Goal: Find specific page/section: Find specific page/section

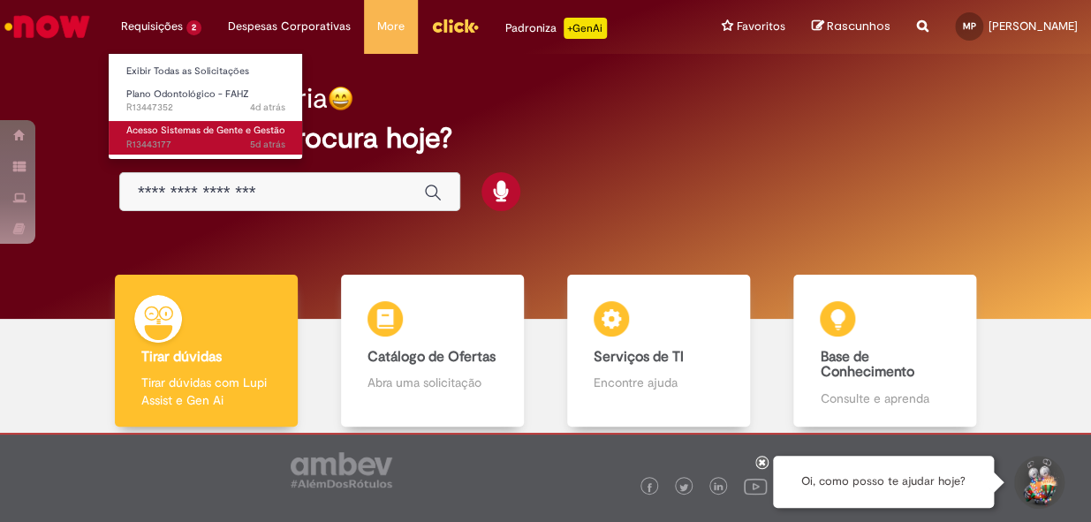
click at [230, 135] on span "Acesso Sistemas de Gente e Gestão" at bounding box center [205, 130] width 159 height 13
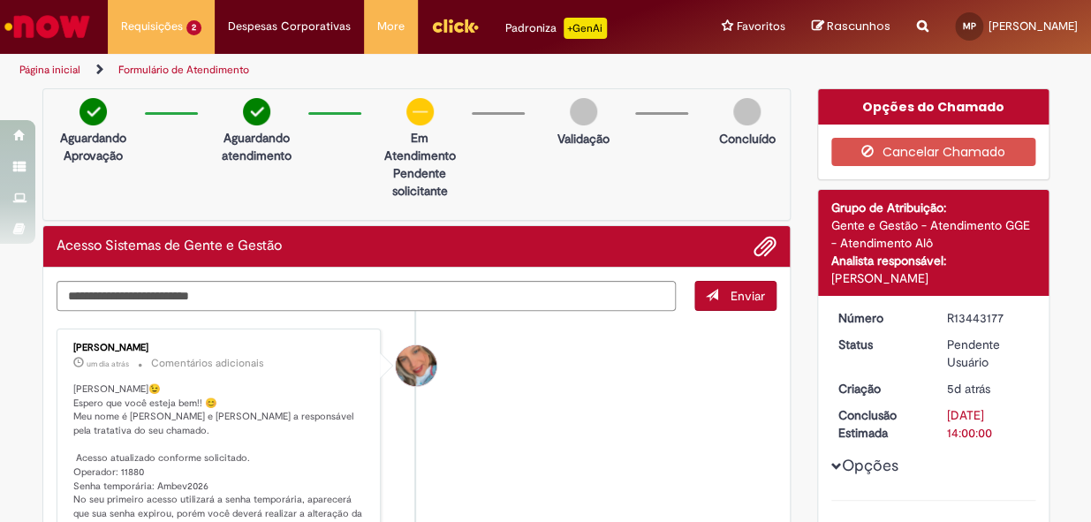
scroll to position [160, 0]
